Goal: Find contact information: Find contact information

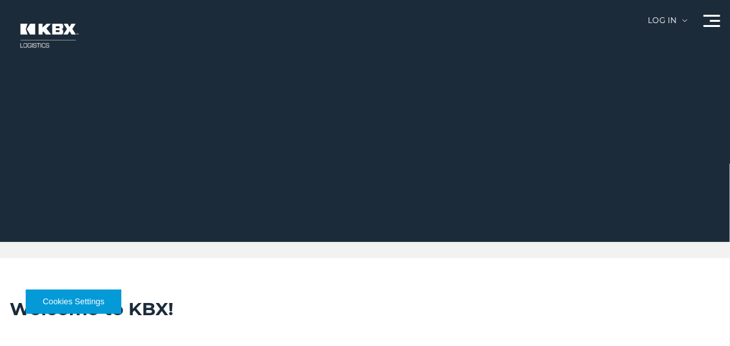
click at [712, 24] on div at bounding box center [712, 21] width 17 height 12
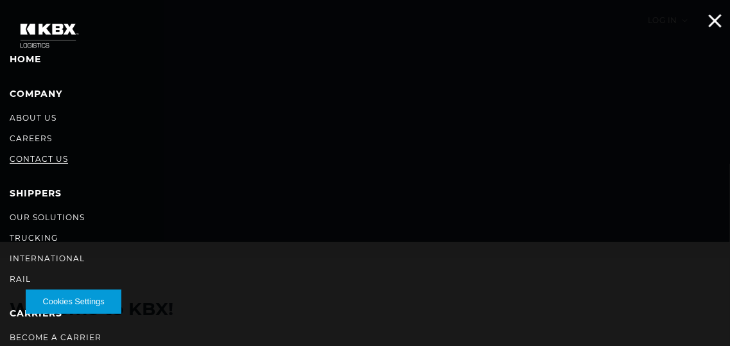
click at [30, 158] on link "Contact Us" at bounding box center [39, 159] width 58 height 10
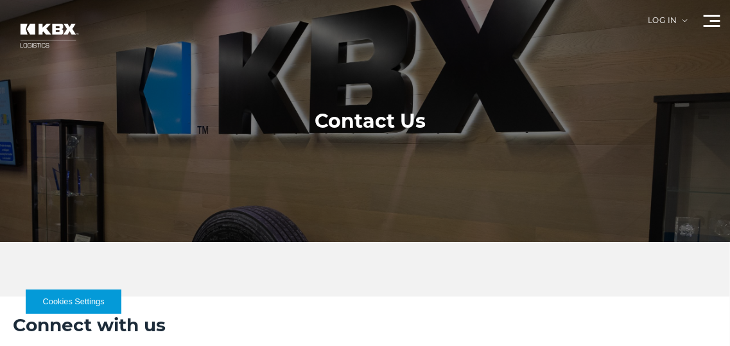
click at [715, 22] on div at bounding box center [712, 21] width 17 height 12
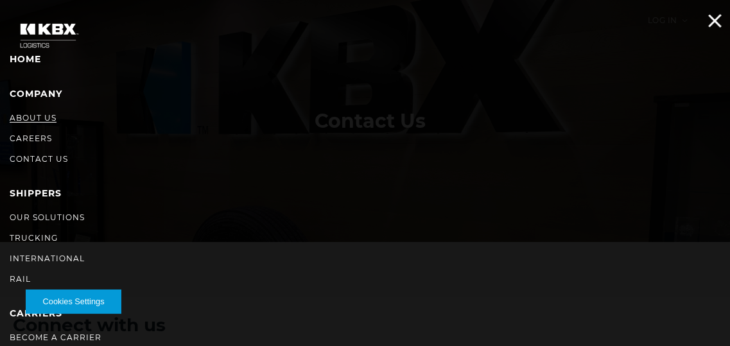
click at [27, 114] on link "About Us" at bounding box center [33, 118] width 47 height 10
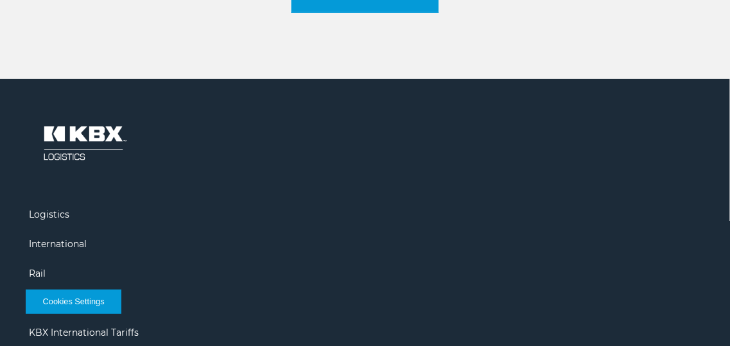
scroll to position [2119, 0]
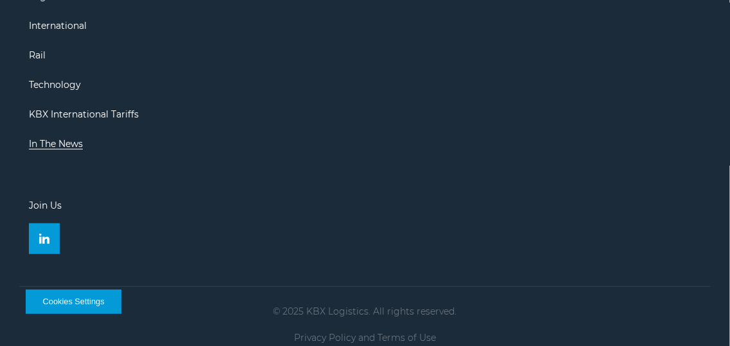
click at [40, 138] on link "In The News" at bounding box center [56, 144] width 54 height 12
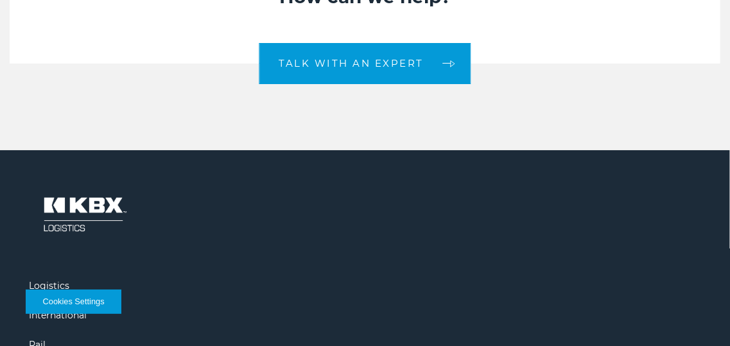
scroll to position [1373, 0]
